Goal: Task Accomplishment & Management: Manage account settings

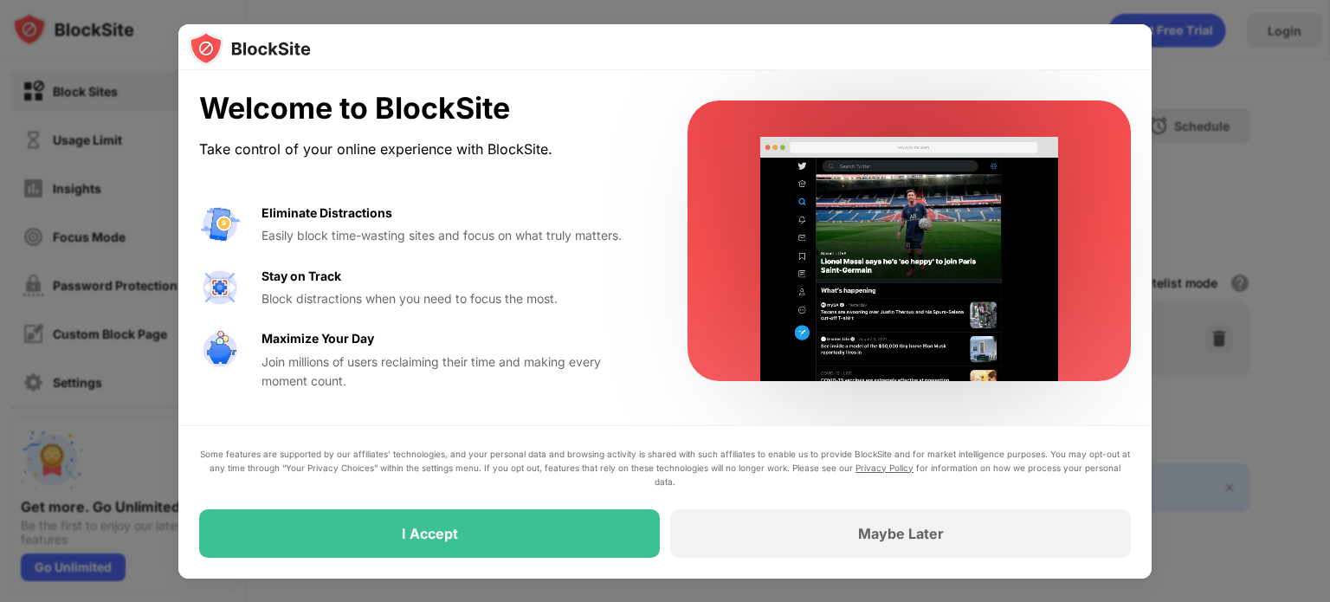
click at [1095, 235] on div at bounding box center [909, 240] width 443 height 281
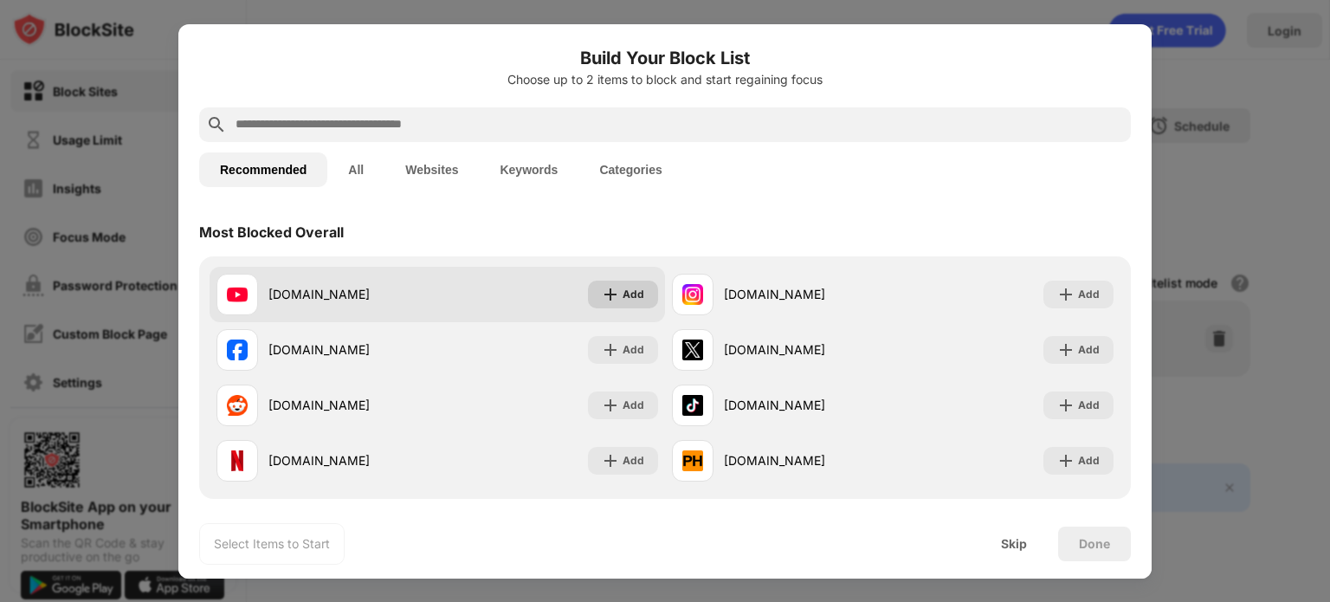
click at [604, 296] on img at bounding box center [610, 294] width 17 height 17
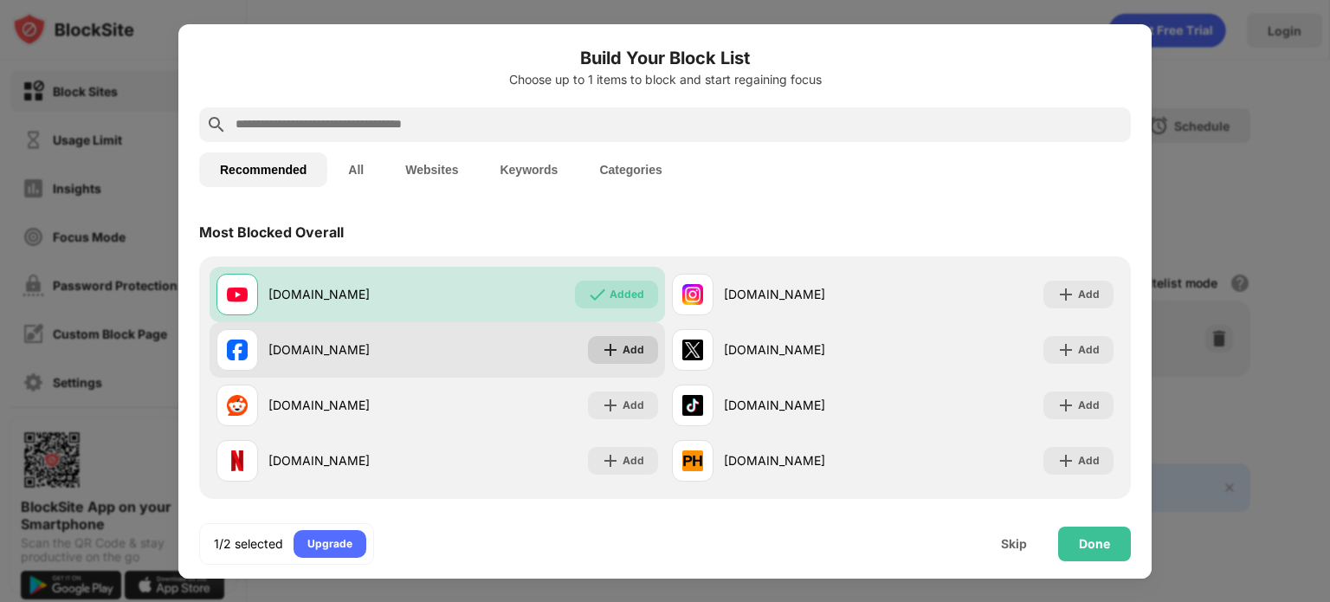
click at [618, 342] on img at bounding box center [610, 349] width 17 height 17
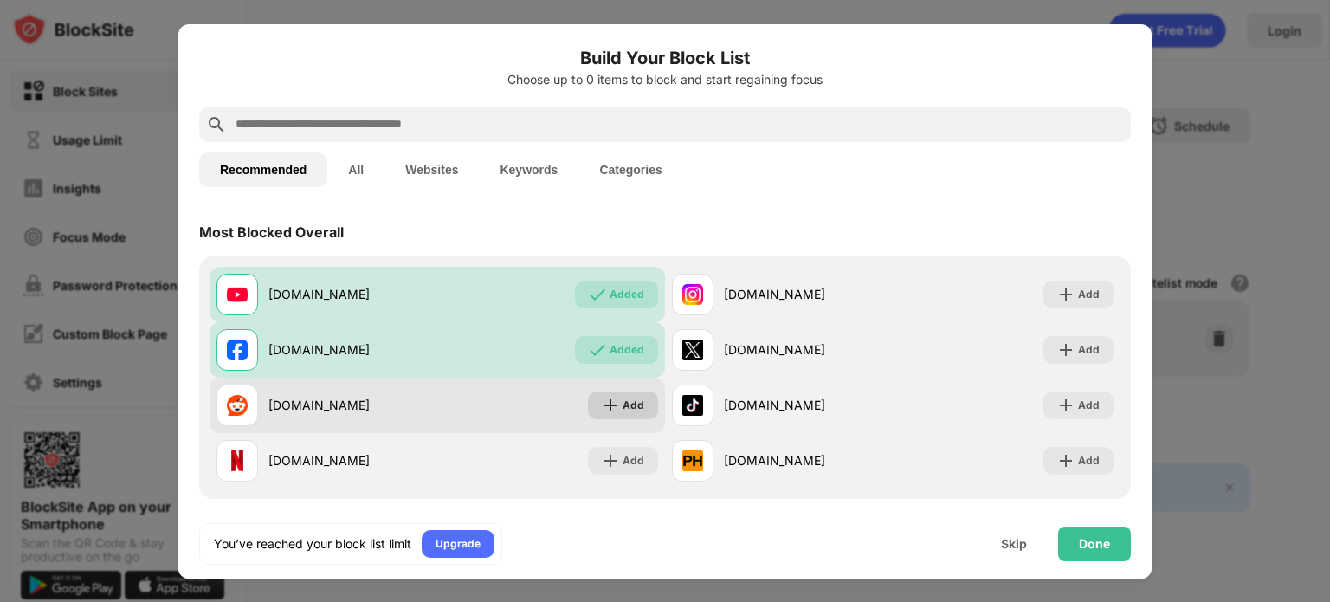
click at [622, 403] on div "Add" at bounding box center [623, 405] width 70 height 28
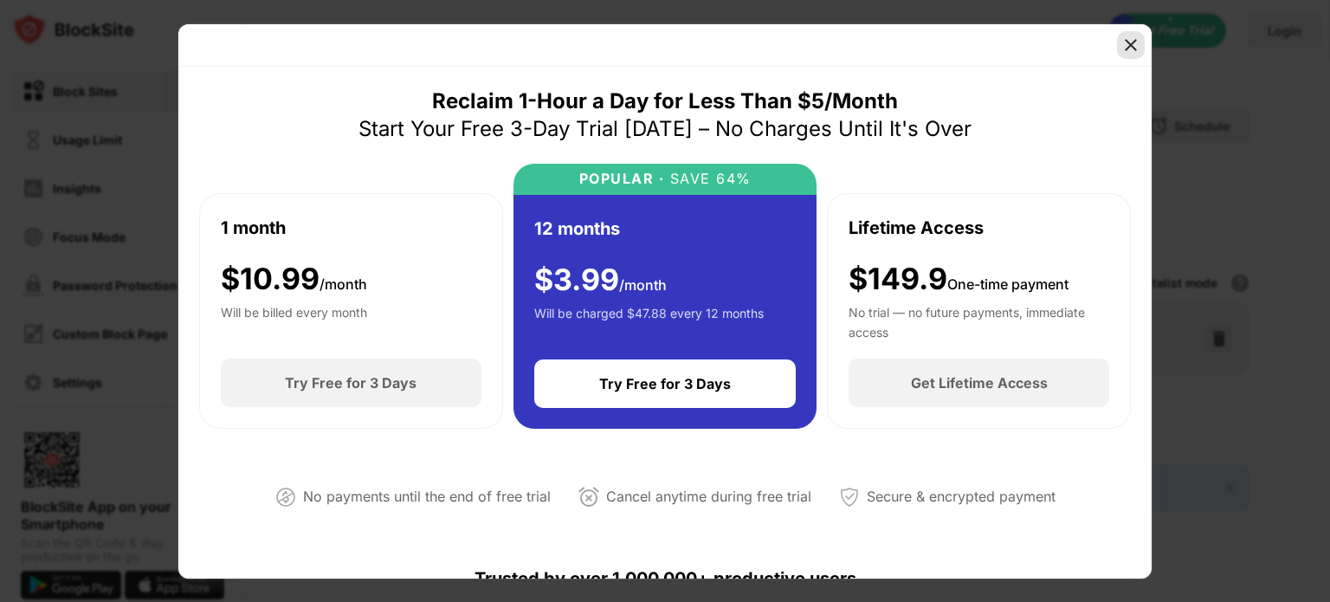
click at [1126, 47] on img at bounding box center [1131, 44] width 17 height 17
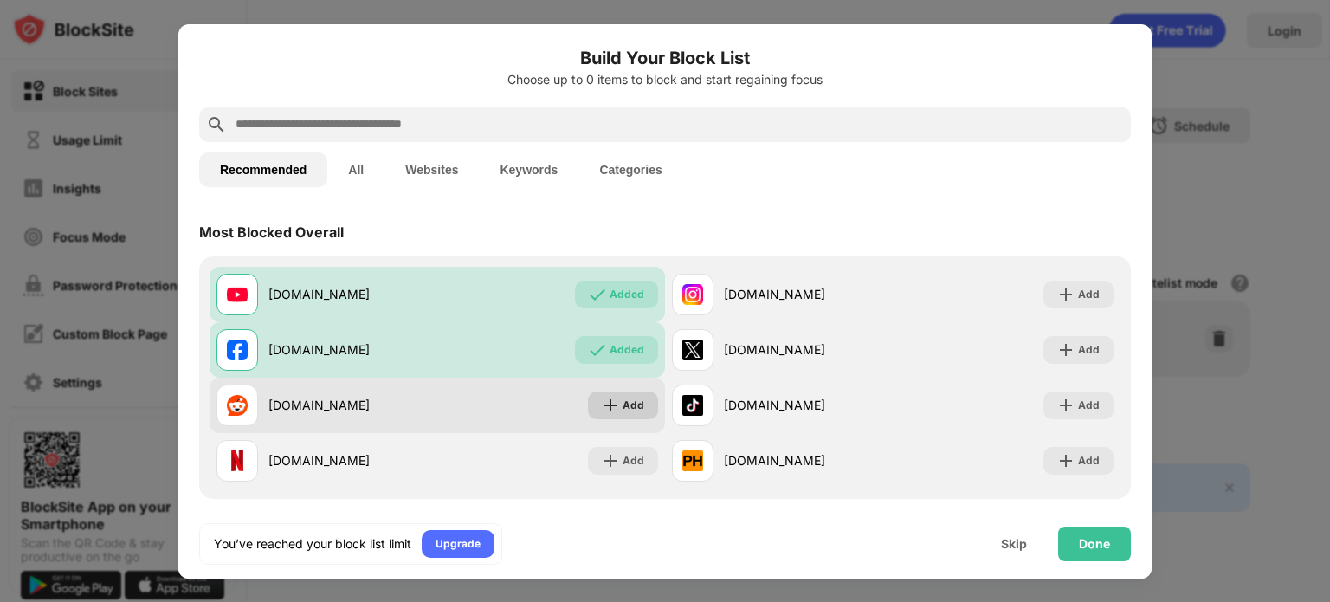
click at [628, 412] on div "Add" at bounding box center [634, 405] width 22 height 17
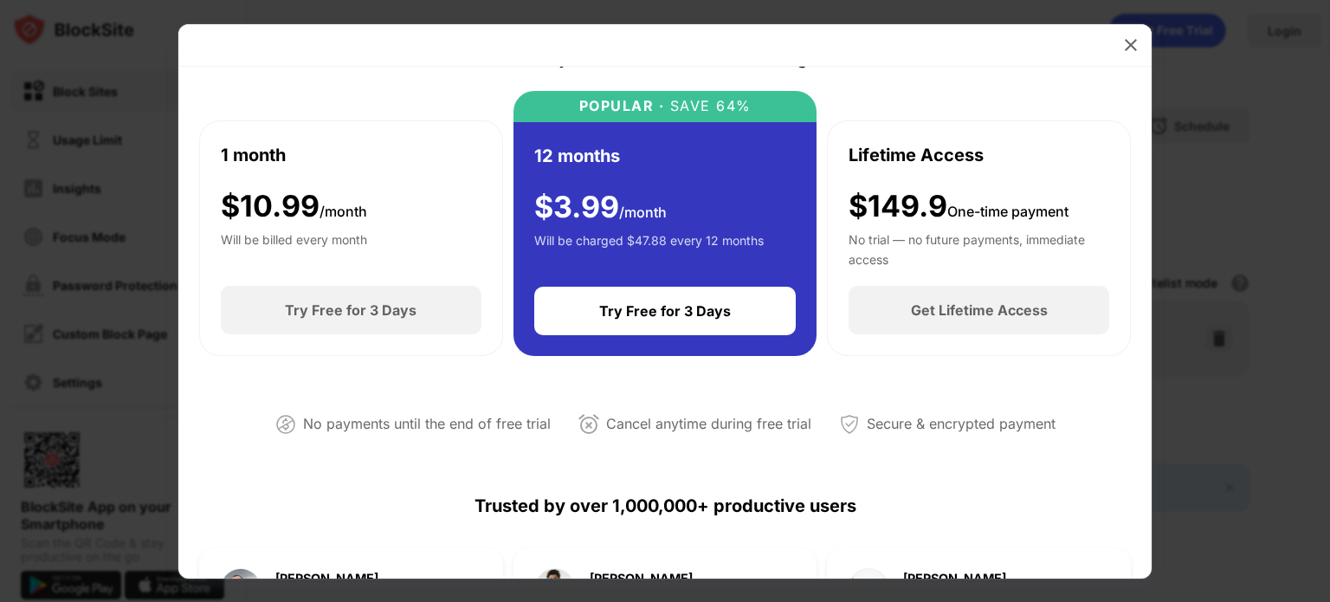
scroll to position [88, 0]
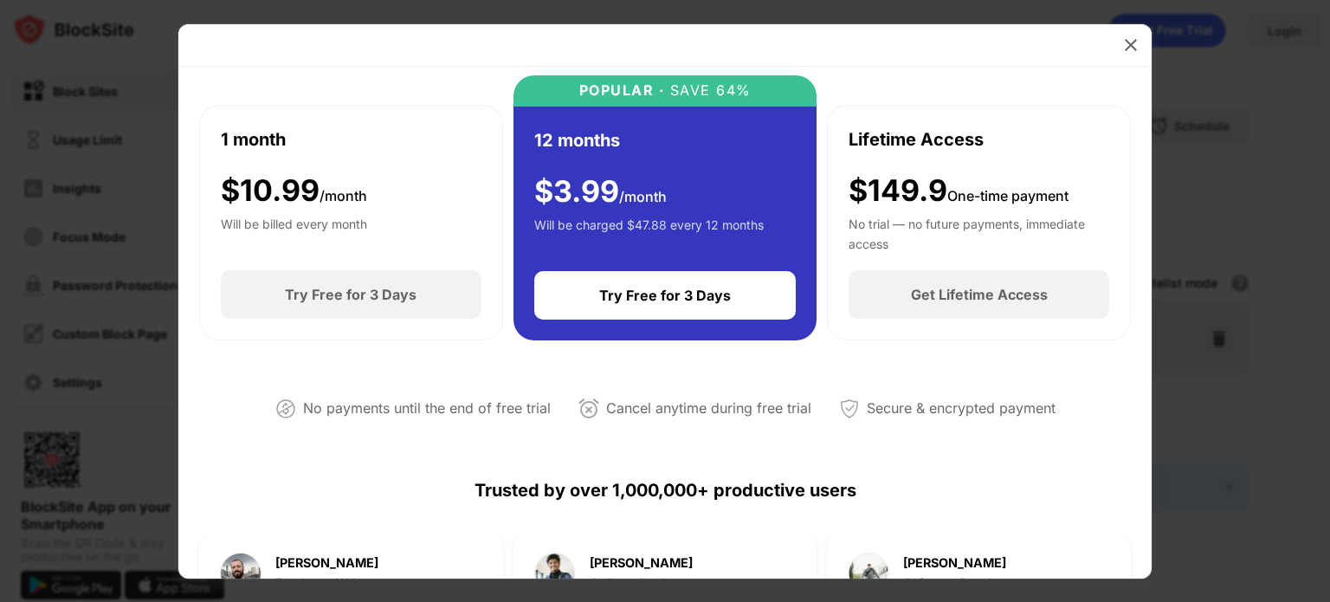
drag, startPoint x: 1118, startPoint y: 34, endPoint x: 1110, endPoint y: 46, distance: 14.9
click at [1110, 46] on div "Reclaim 1-Hour a Day for Less Than $5/Month Start Your Free 3-Day Trial Today –…" at bounding box center [665, 301] width 974 height 554
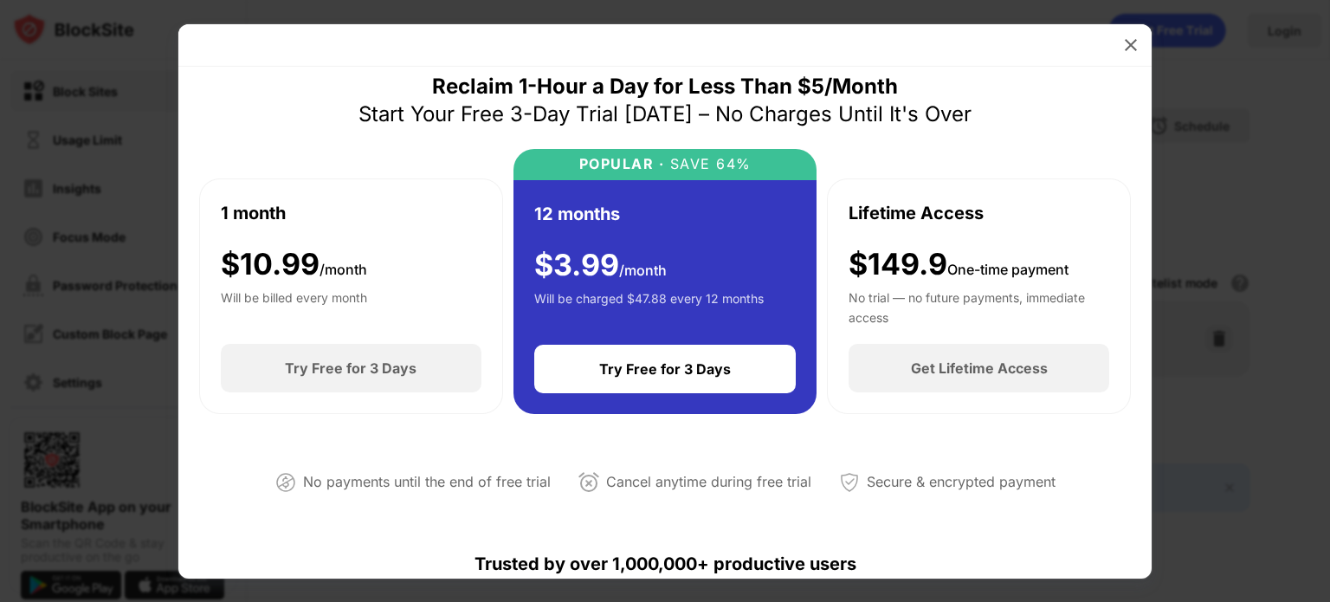
scroll to position [0, 0]
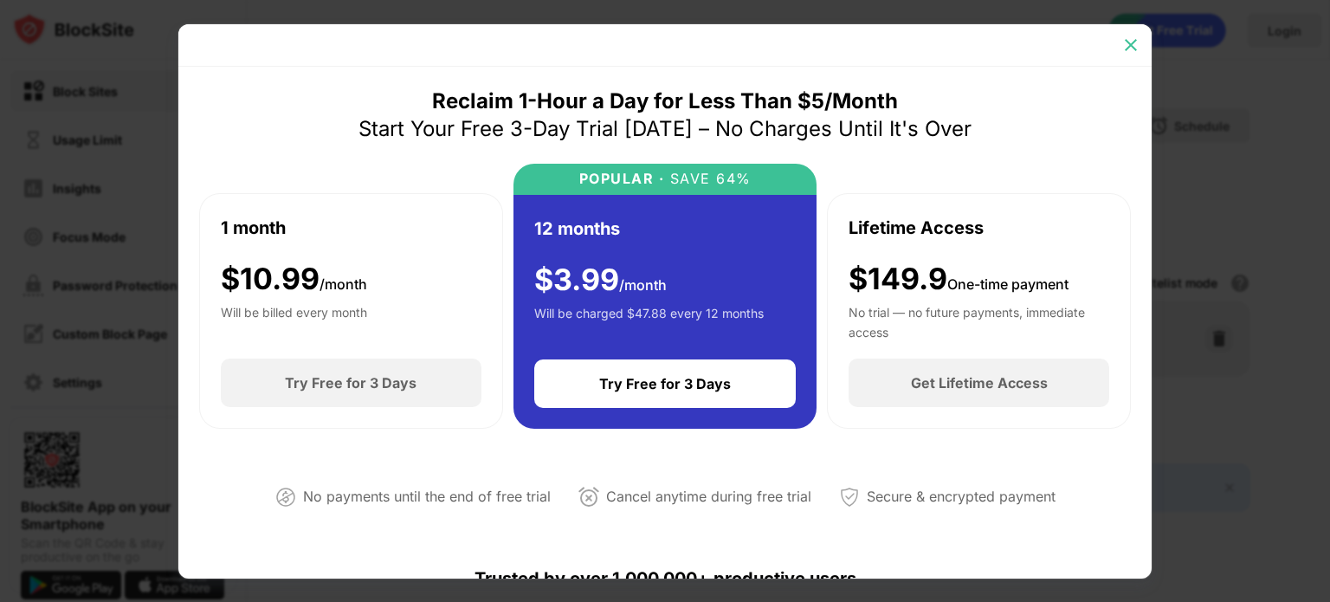
click at [1129, 57] on div at bounding box center [1131, 45] width 28 height 28
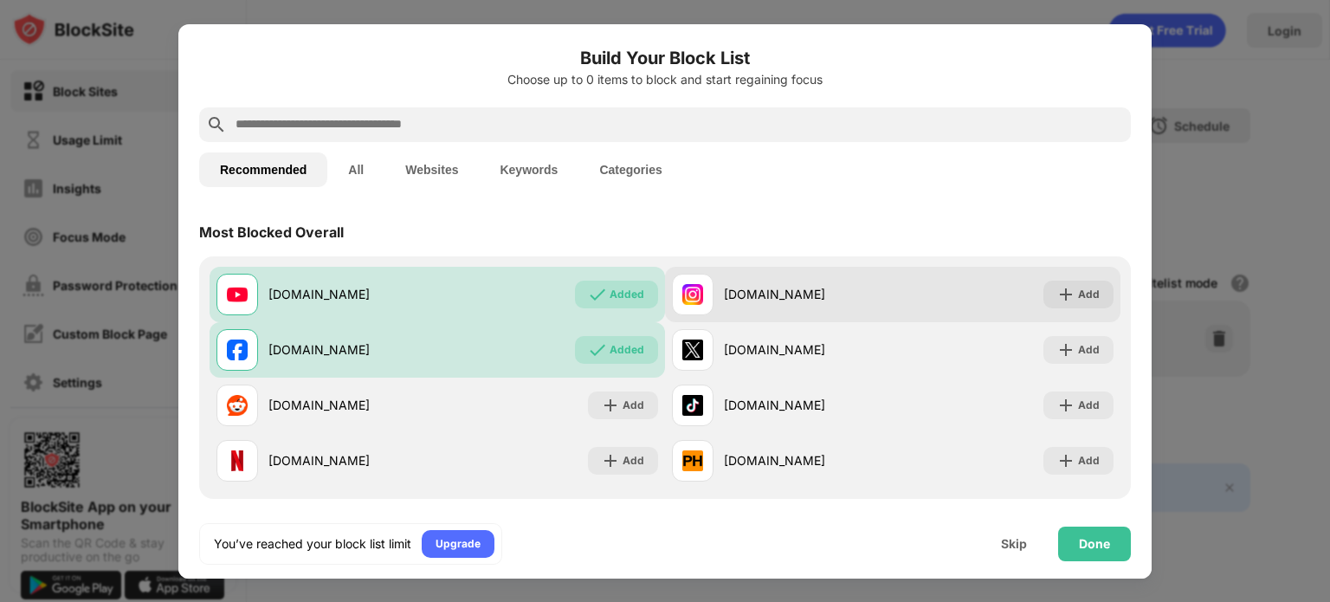
scroll to position [26, 0]
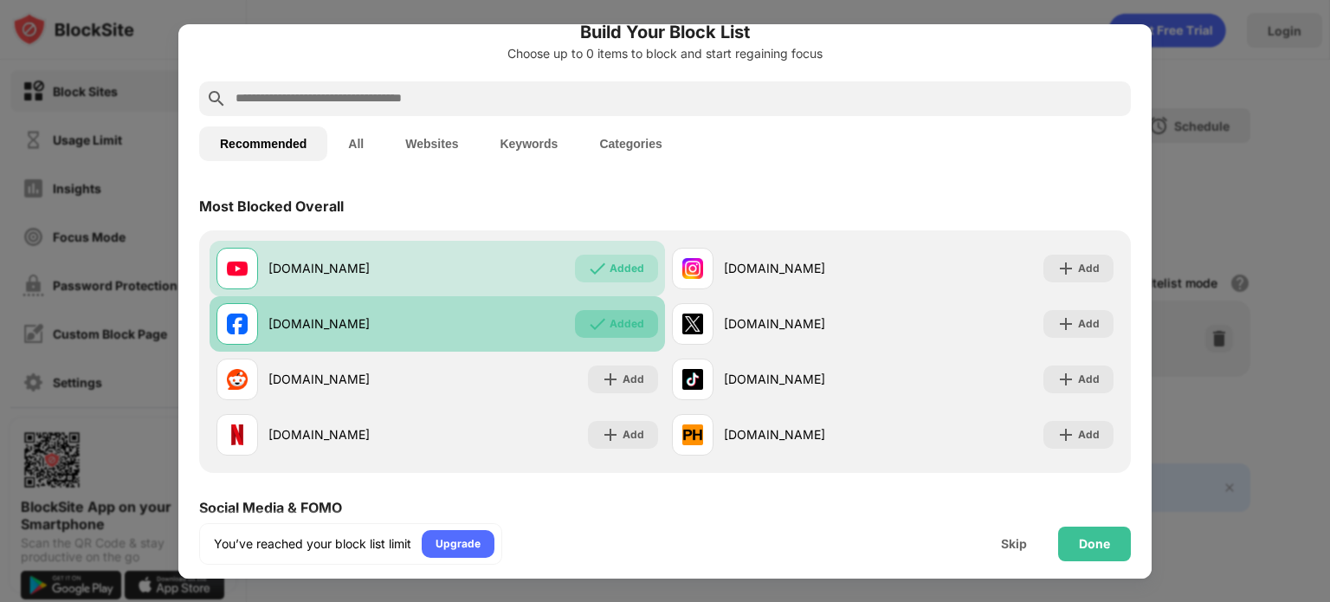
click at [628, 327] on div "Added" at bounding box center [627, 323] width 35 height 17
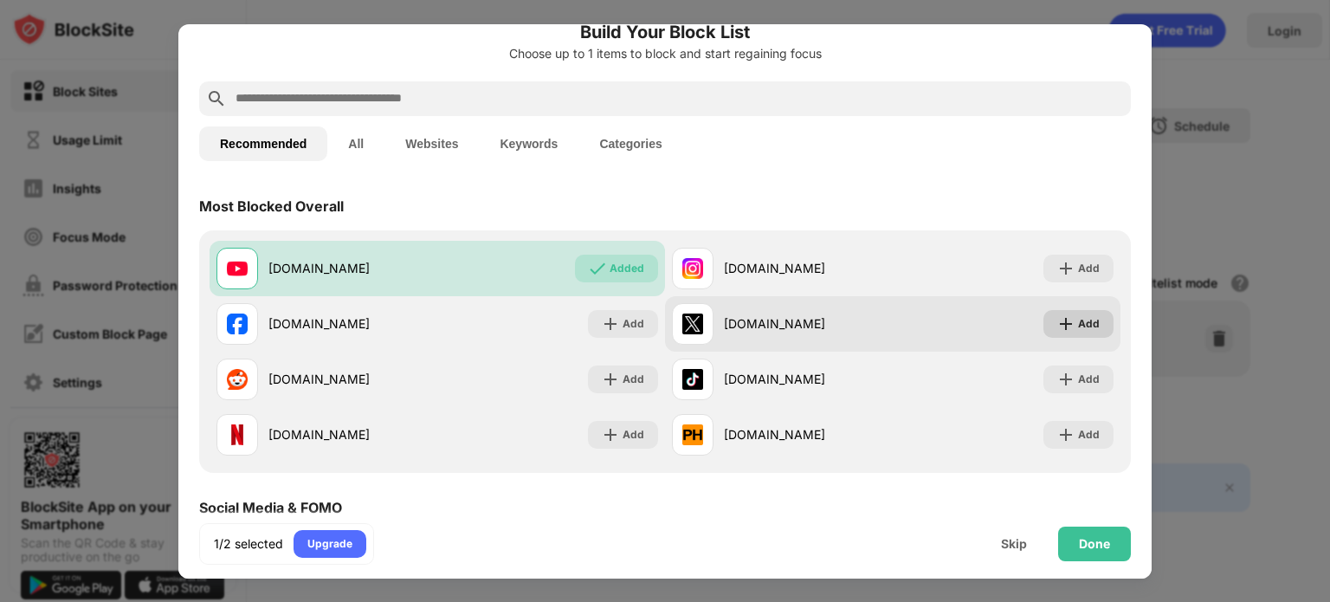
click at [1063, 320] on img at bounding box center [1066, 323] width 17 height 17
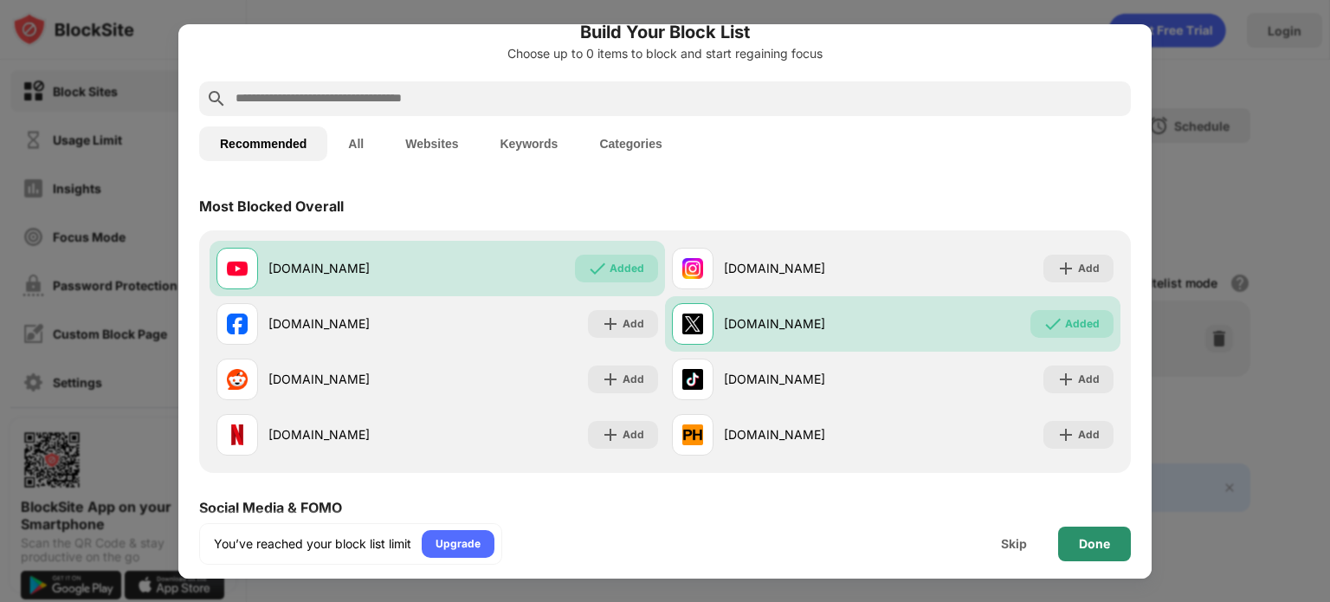
click at [1081, 527] on div "Done" at bounding box center [1094, 544] width 73 height 35
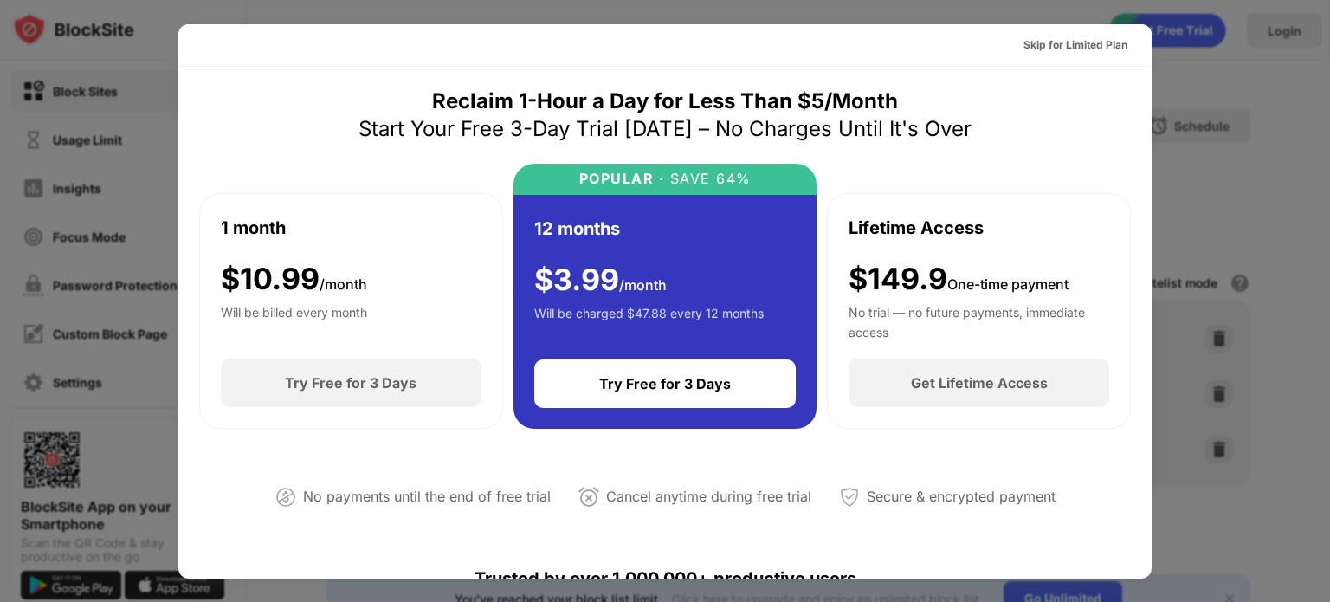
drag, startPoint x: 1138, startPoint y: 39, endPoint x: 1147, endPoint y: 41, distance: 8.8
click at [1147, 41] on div "Skip for Limited Plan" at bounding box center [665, 45] width 974 height 42
click at [1129, 44] on div "Skip for Limited Plan" at bounding box center [1076, 45] width 132 height 28
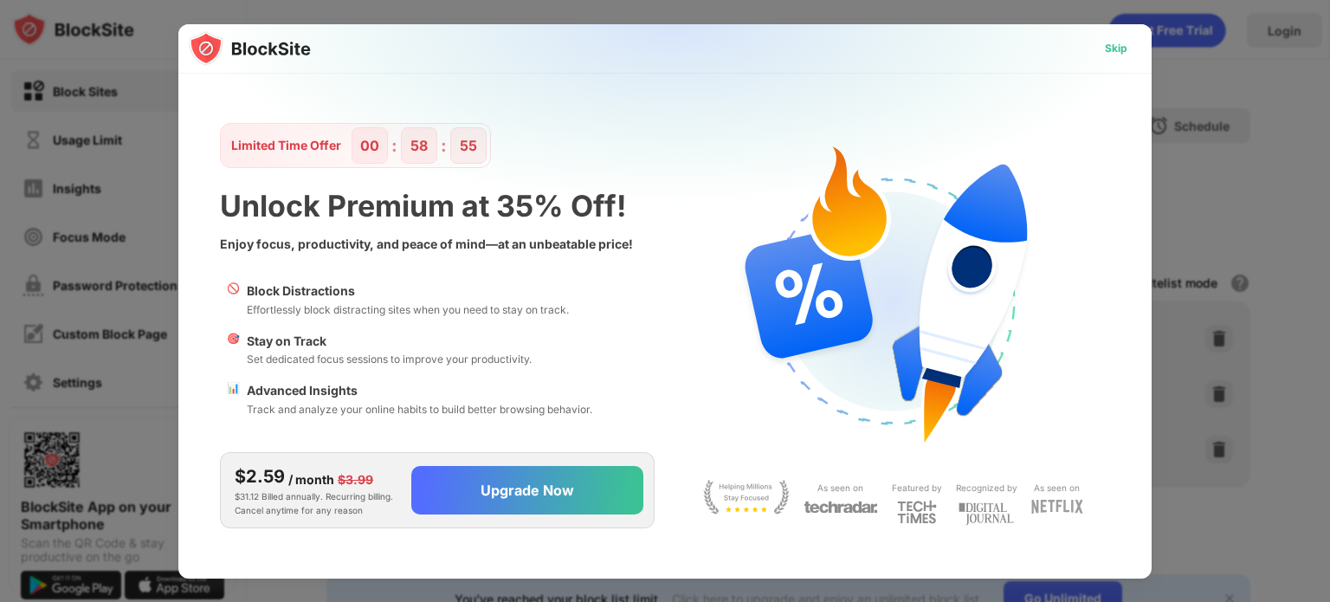
click at [1125, 42] on div "Skip" at bounding box center [1116, 48] width 23 height 17
